Goal: Navigation & Orientation: Find specific page/section

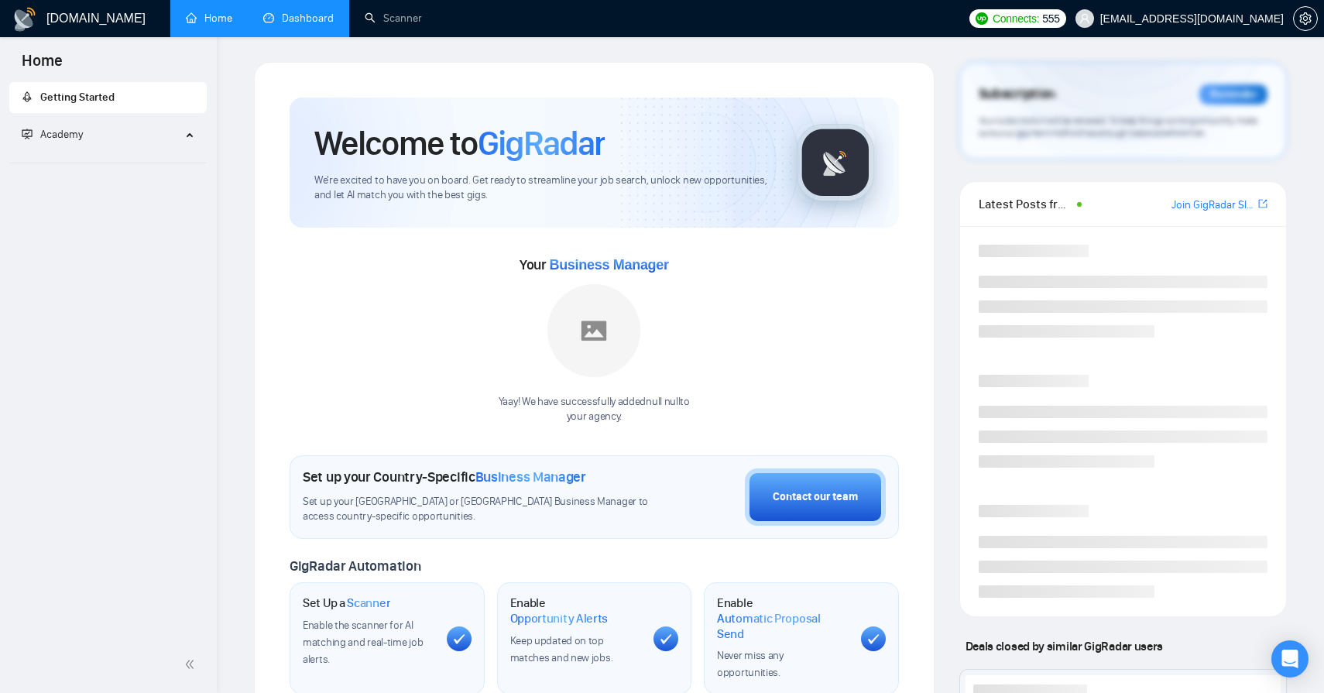
click at [301, 25] on link "Dashboard" at bounding box center [298, 18] width 70 height 13
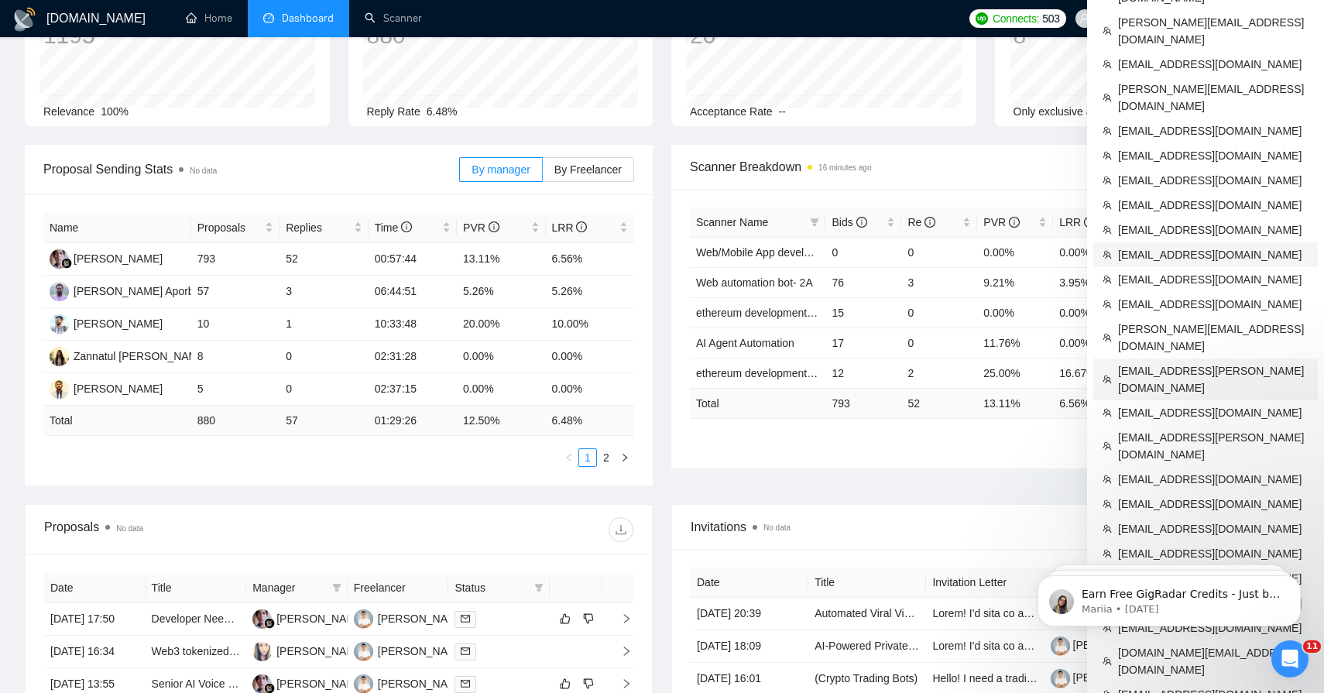
scroll to position [153, 0]
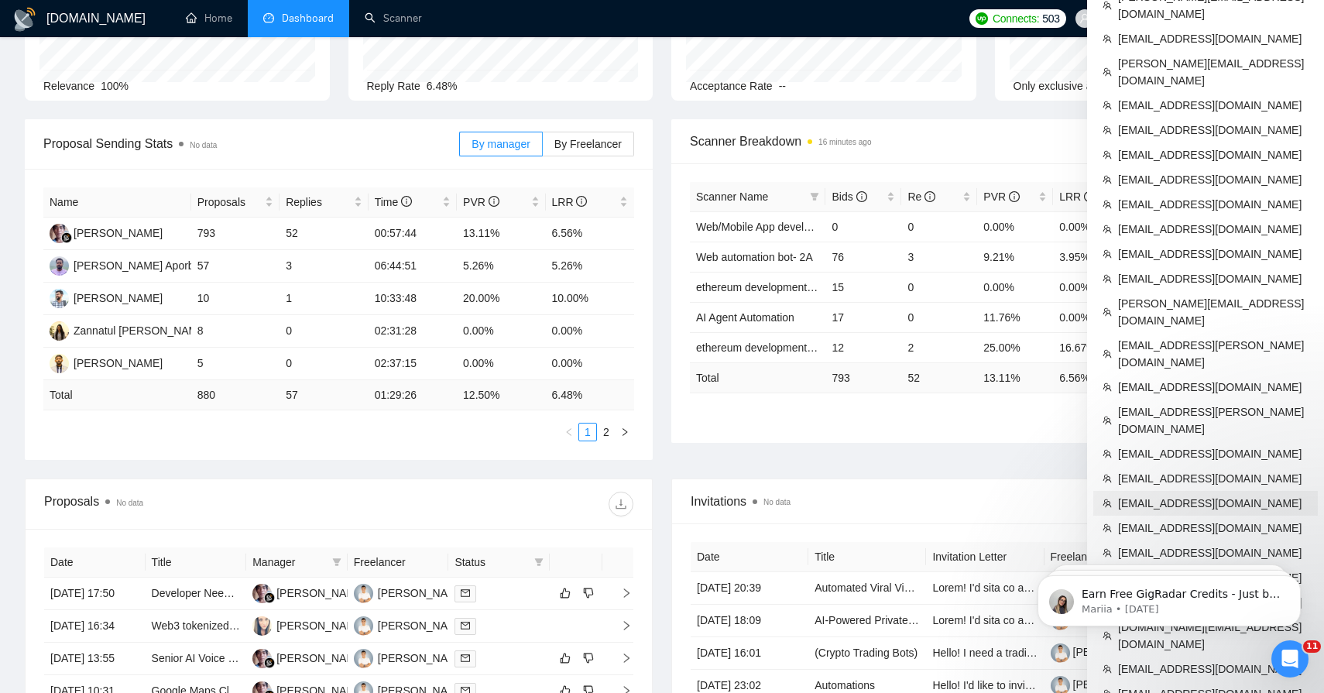
click at [1188, 495] on span "[EMAIL_ADDRESS][DOMAIN_NAME]" at bounding box center [1213, 503] width 190 height 17
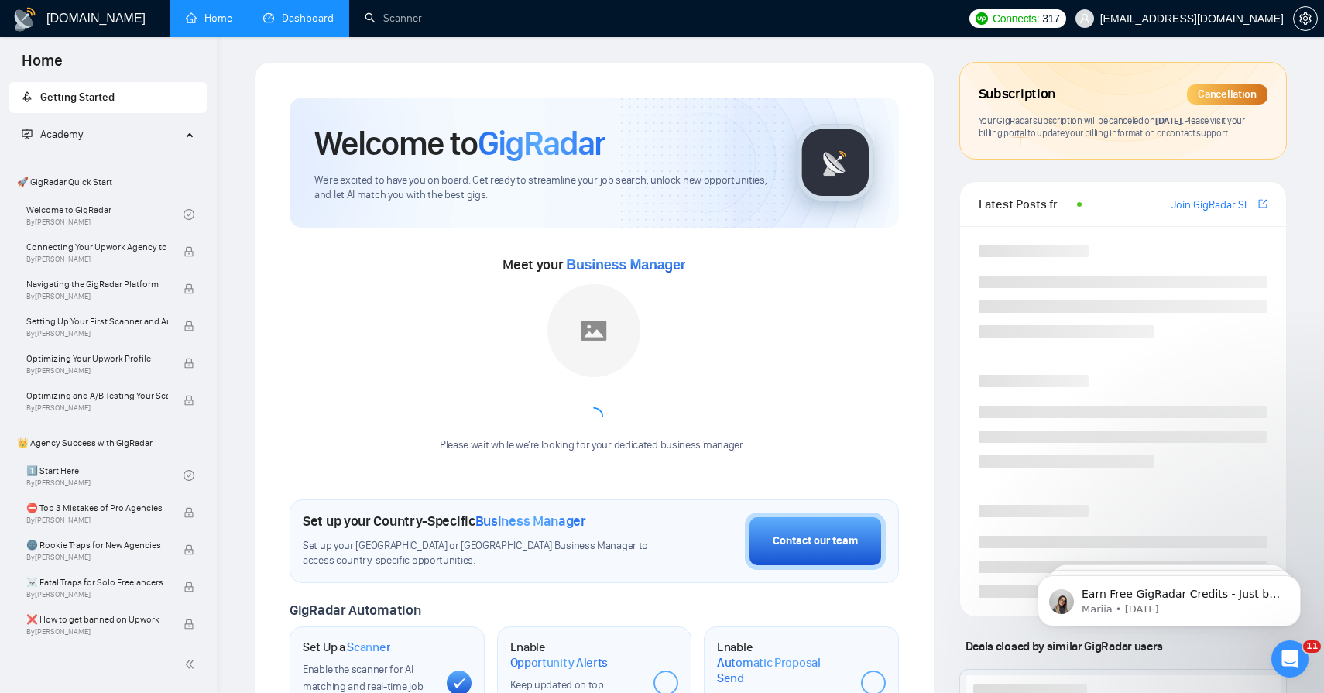
click at [320, 25] on link "Dashboard" at bounding box center [298, 18] width 70 height 13
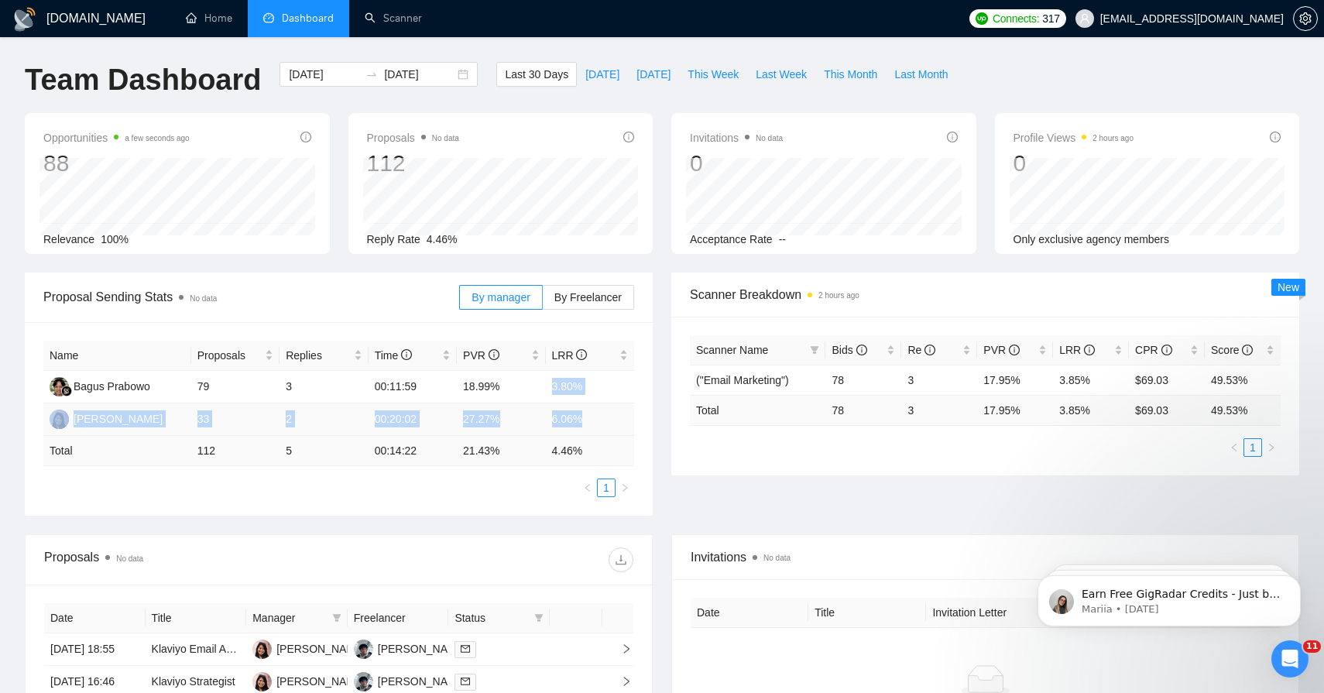
drag, startPoint x: 464, startPoint y: 397, endPoint x: 588, endPoint y: 422, distance: 127.1
click at [589, 422] on tbody "[PERSON_NAME] 79 3 00:11:59 18.99% 3.80% [PERSON_NAME] 33 2 00:20:02 27.27% 6.0…" at bounding box center [338, 403] width 591 height 65
click at [547, 518] on div "Proposal Sending Stats No data By manager By Freelancer Name Proposals Replies …" at bounding box center [661, 403] width 1293 height 262
